Goal: Contribute content: Contribute content

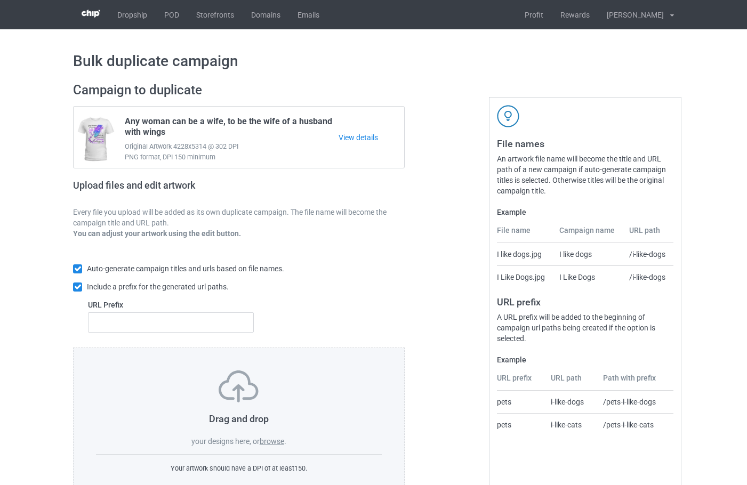
scroll to position [35, 0]
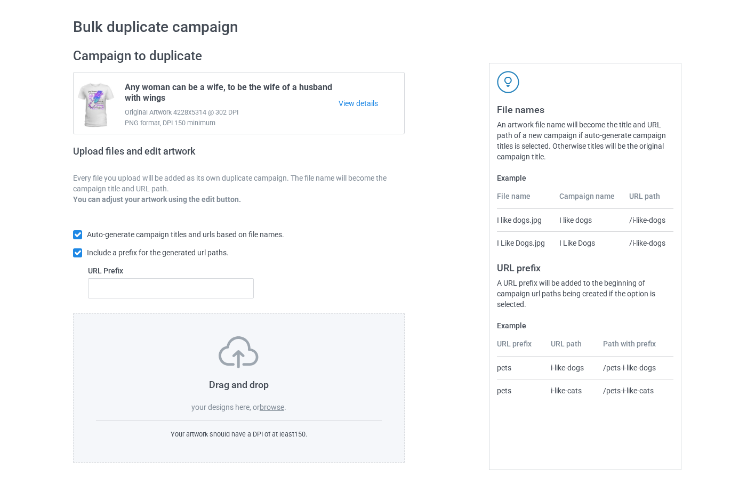
click at [277, 410] on label "browse" at bounding box center [272, 407] width 25 height 9
click at [0, 0] on input "browse" at bounding box center [0, 0] width 0 height 0
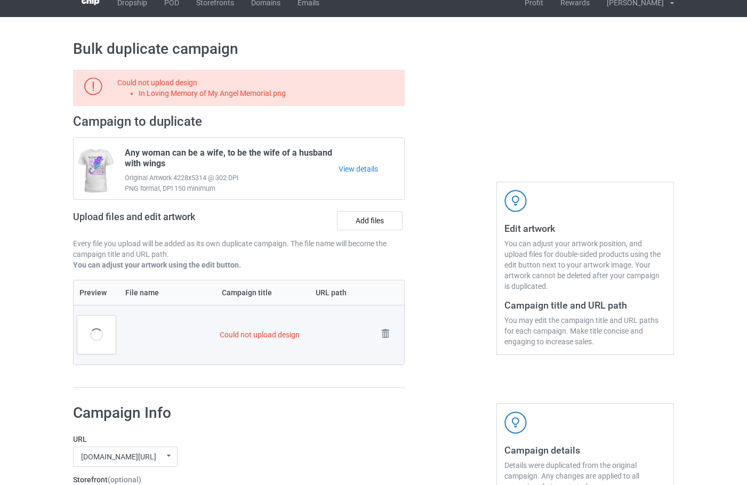
scroll to position [0, 0]
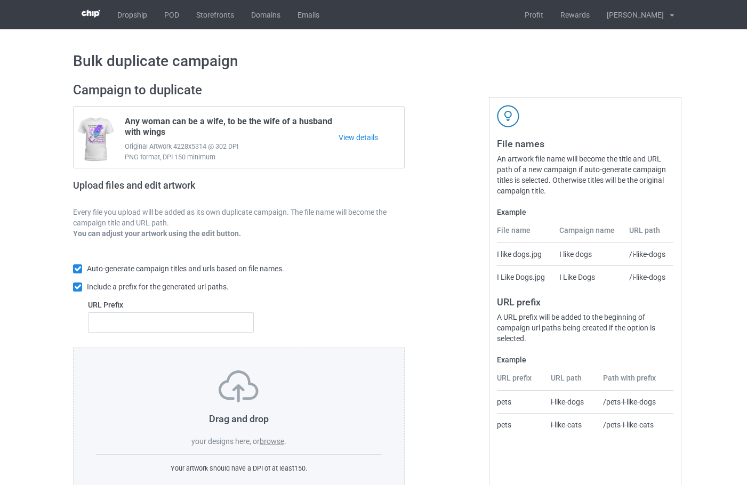
click at [281, 437] on div "Drag and drop your designs here, or browse ." at bounding box center [239, 409] width 286 height 76
click at [275, 442] on label "browse" at bounding box center [272, 441] width 25 height 9
click at [0, 0] on input "browse" at bounding box center [0, 0] width 0 height 0
